Goal: Task Accomplishment & Management: Manage account settings

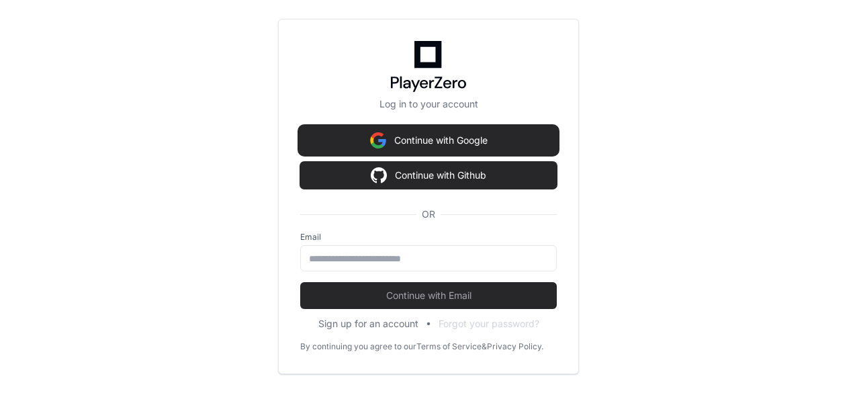
click at [475, 146] on button "Continue with Google" at bounding box center [428, 140] width 257 height 27
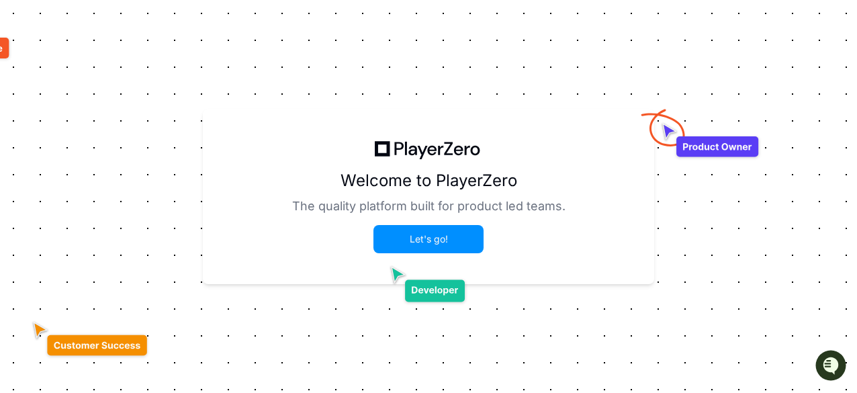
click at [430, 243] on button "Let's go!" at bounding box center [428, 239] width 107 height 26
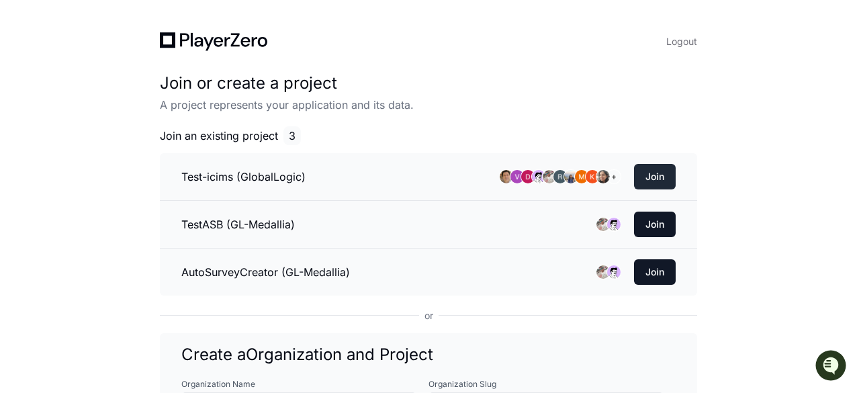
click at [654, 177] on button "Join" at bounding box center [655, 177] width 42 height 26
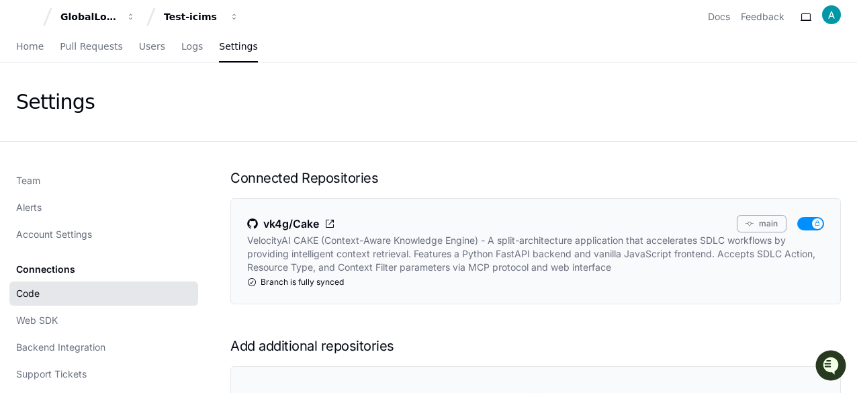
scroll to position [7, 0]
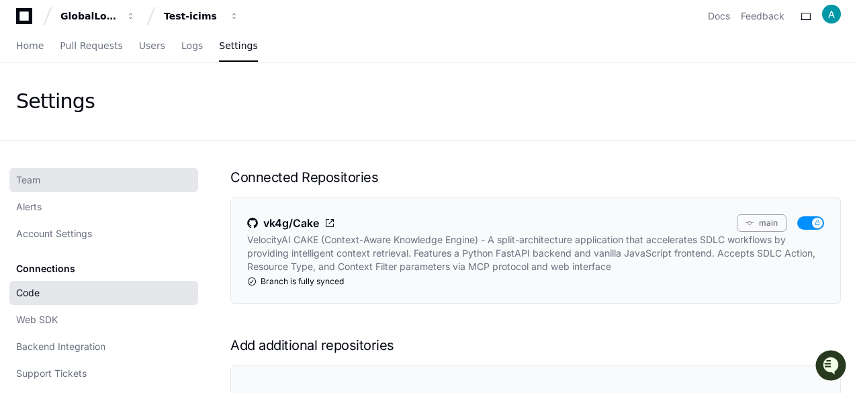
click at [54, 185] on link "Team" at bounding box center [103, 180] width 189 height 24
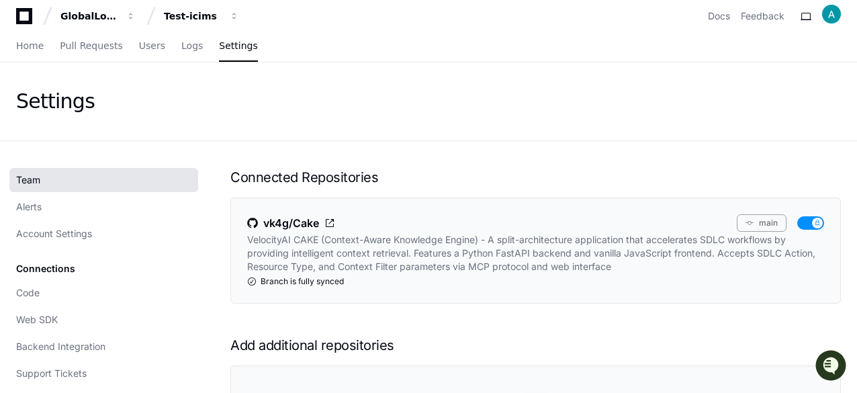
click at [54, 185] on link "Team" at bounding box center [103, 180] width 189 height 24
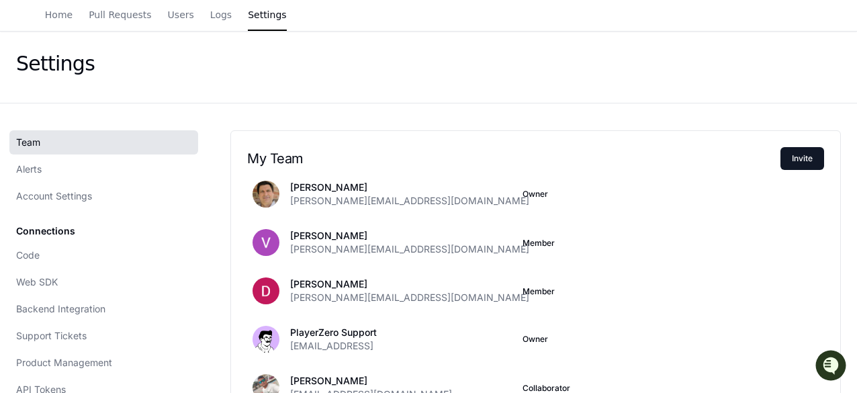
scroll to position [46, 0]
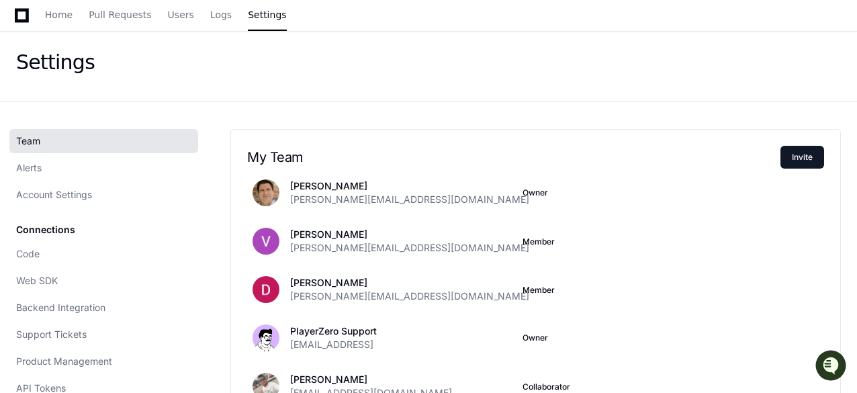
click at [101, 146] on link "Team" at bounding box center [103, 141] width 189 height 24
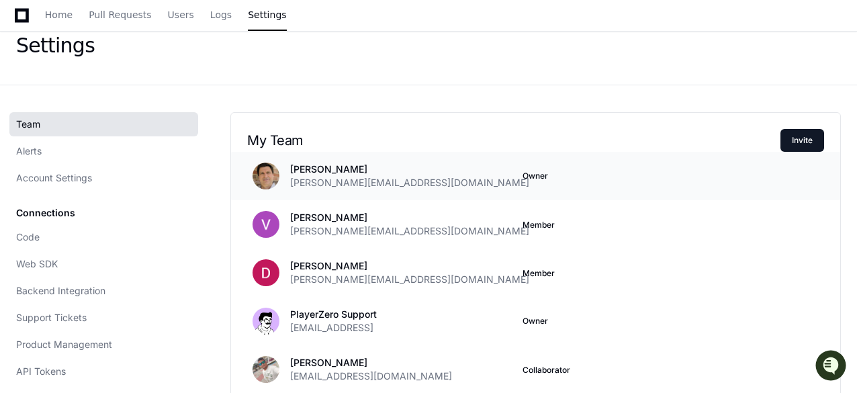
scroll to position [56, 0]
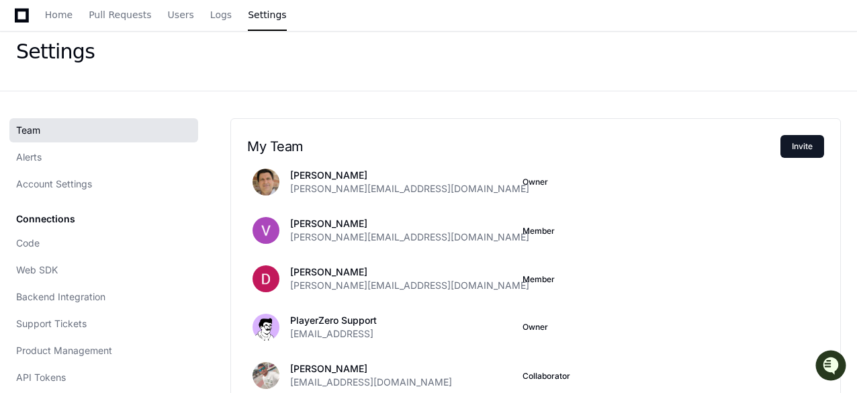
click at [138, 132] on link "Team" at bounding box center [103, 130] width 189 height 24
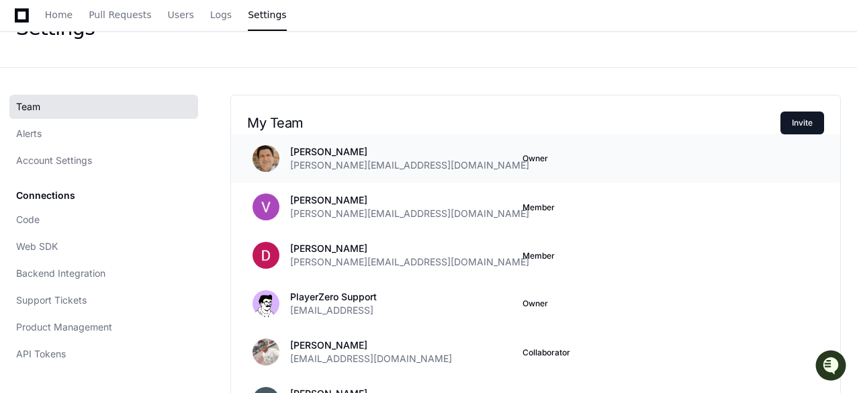
scroll to position [81, 0]
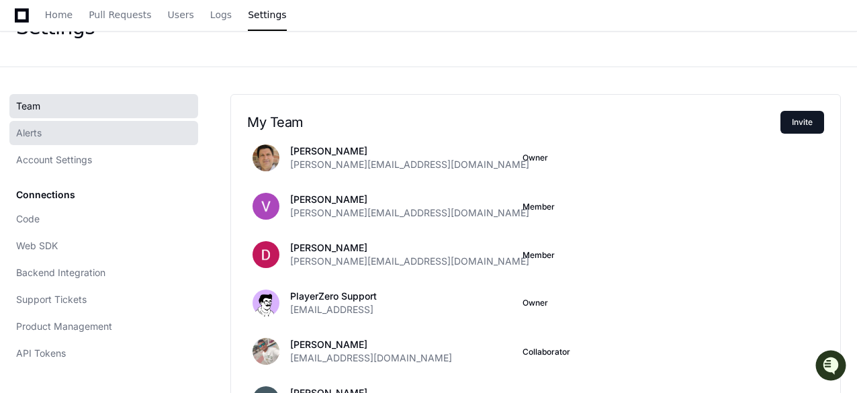
click at [155, 132] on link "Alerts" at bounding box center [103, 133] width 189 height 24
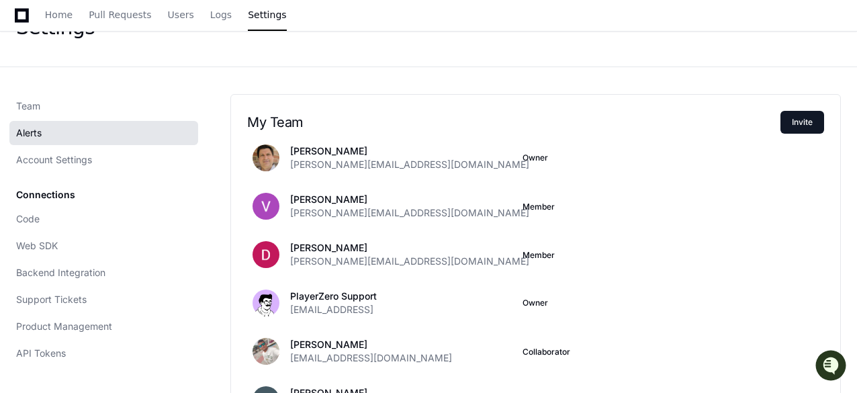
click at [155, 132] on link "Alerts" at bounding box center [103, 133] width 189 height 24
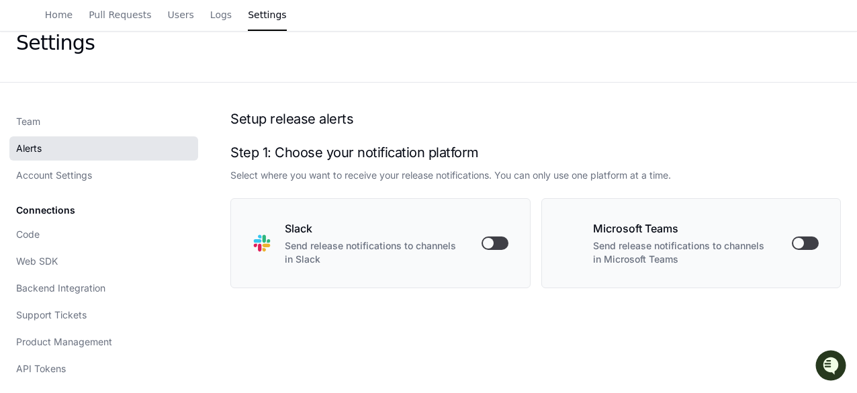
scroll to position [66, 0]
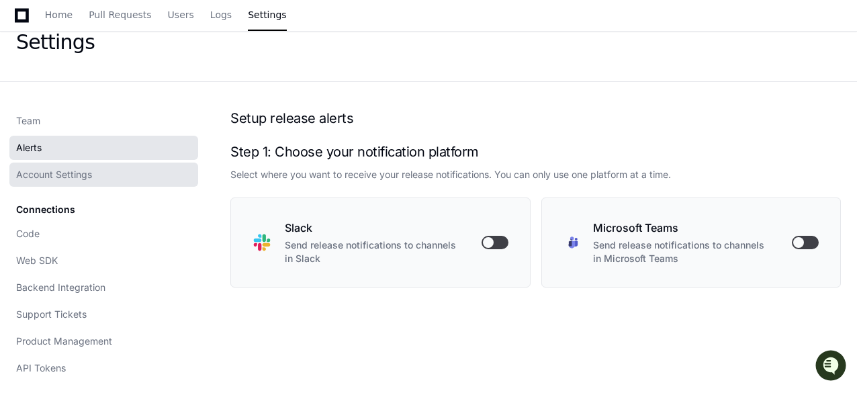
click at [118, 174] on link "Account Settings" at bounding box center [103, 175] width 189 height 24
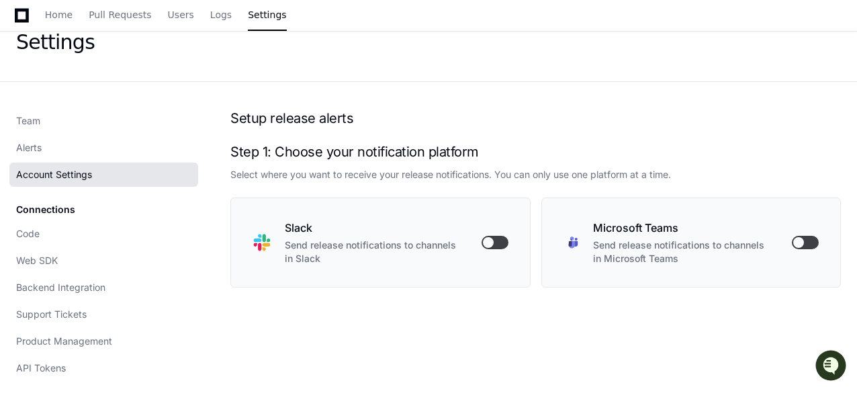
click at [118, 174] on link "Account Settings" at bounding box center [103, 175] width 189 height 24
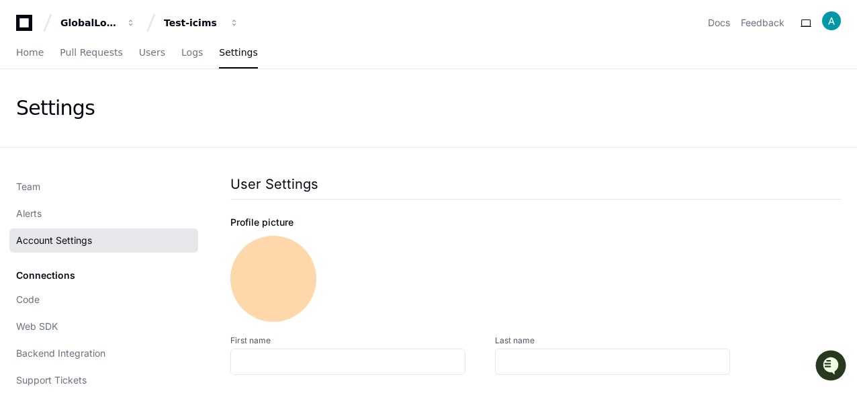
type input "*****"
type input "**********"
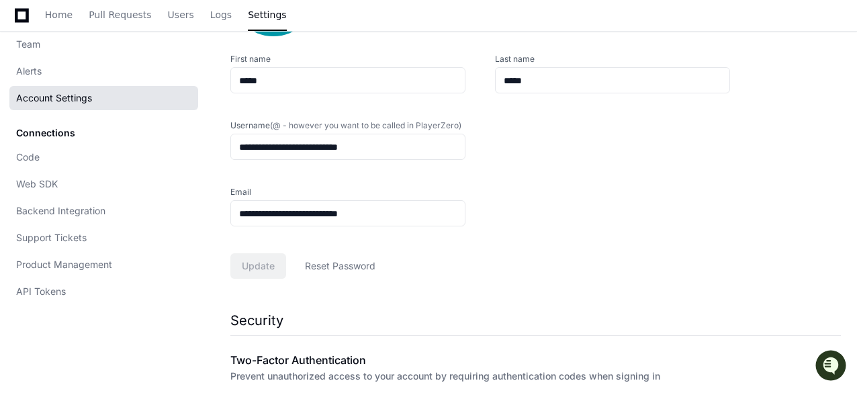
scroll to position [287, 0]
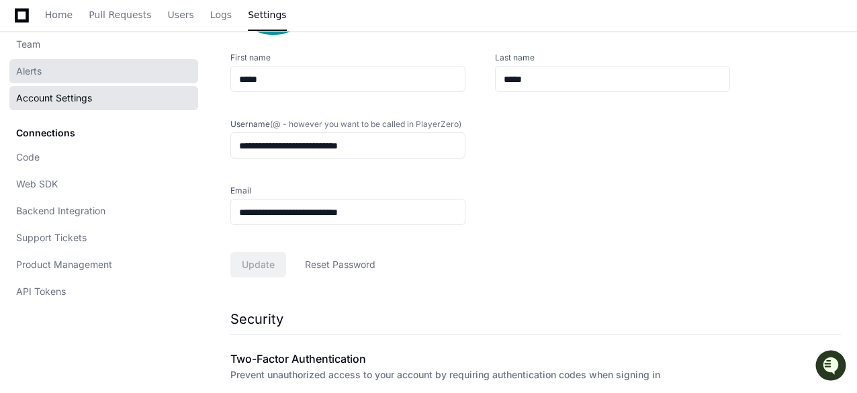
click at [62, 65] on link "Alerts" at bounding box center [103, 71] width 189 height 24
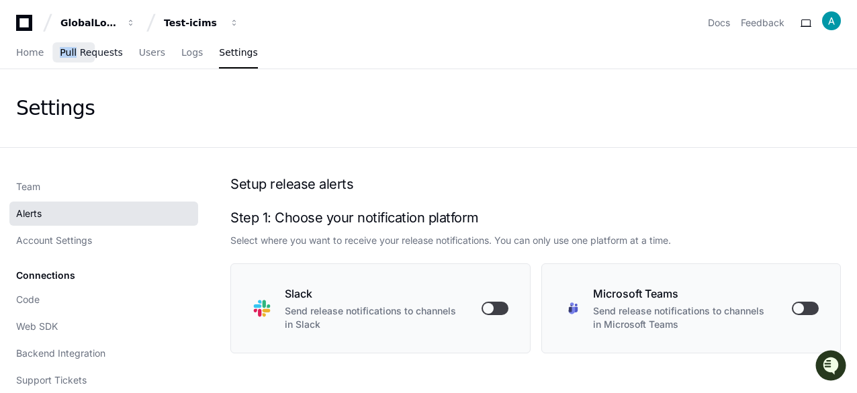
click at [62, 65] on div "Home Pull Requests Users Logs Settings" at bounding box center [137, 53] width 242 height 31
